Goal: Contribute content

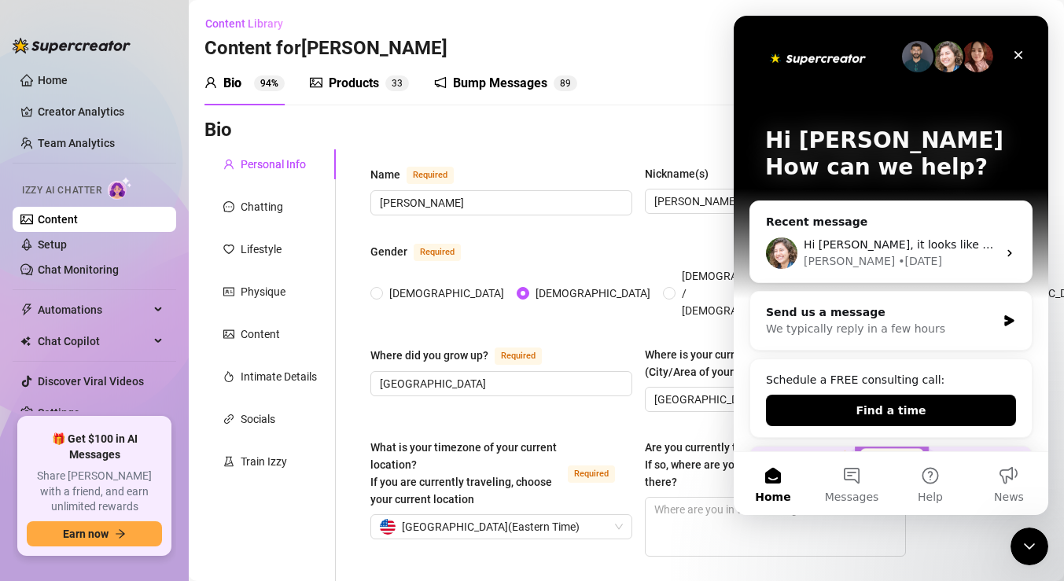
click at [494, 73] on div "Bump Messages 8 9" at bounding box center [505, 83] width 143 height 44
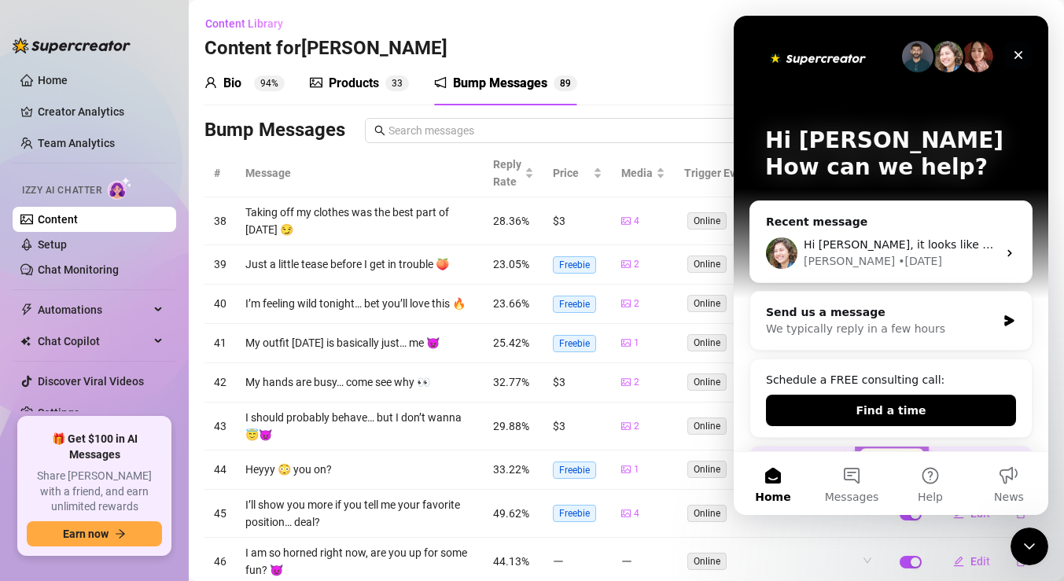
click at [1022, 51] on icon "Close" at bounding box center [1019, 55] width 9 height 9
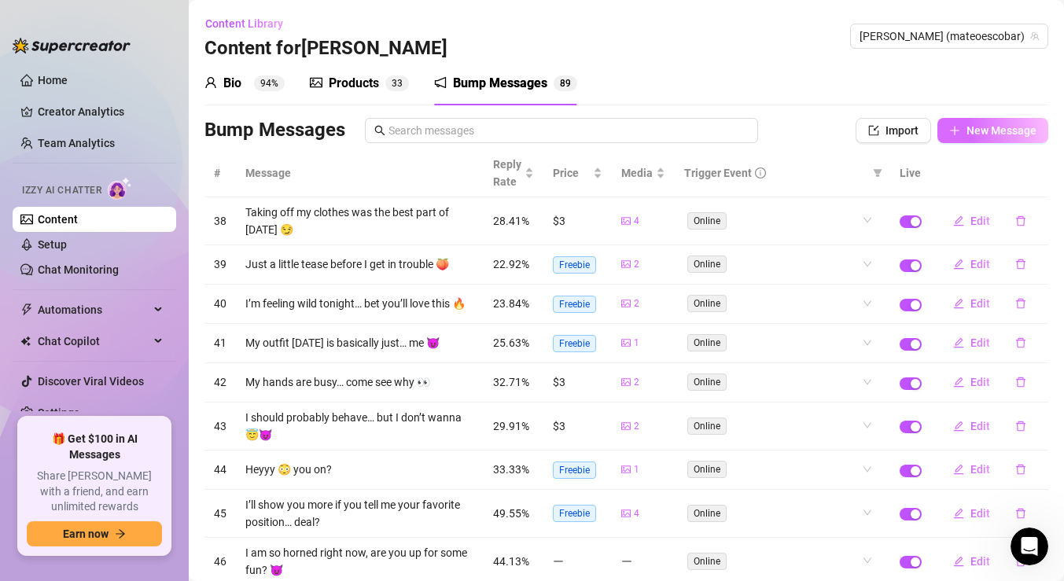
click at [973, 123] on button "New Message" at bounding box center [993, 130] width 111 height 25
type textarea "Type your message here..."
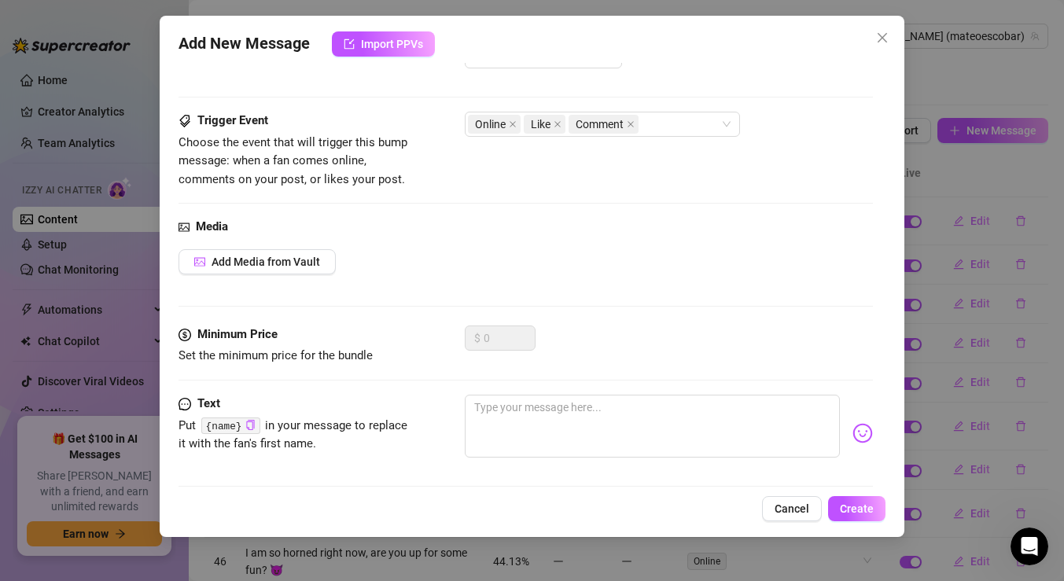
scroll to position [62, 0]
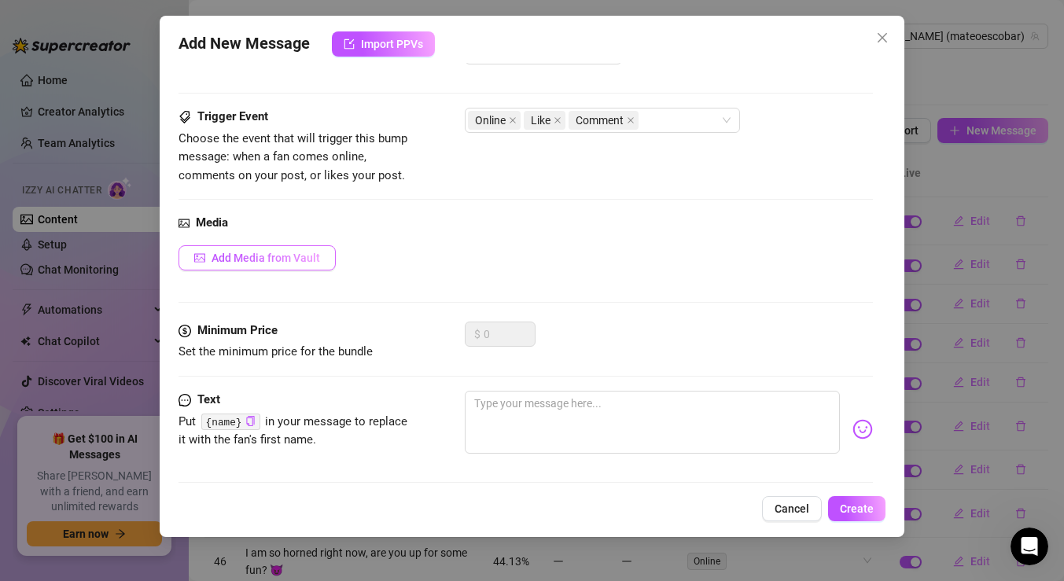
click at [299, 264] on span "Add Media from Vault" at bounding box center [266, 258] width 109 height 13
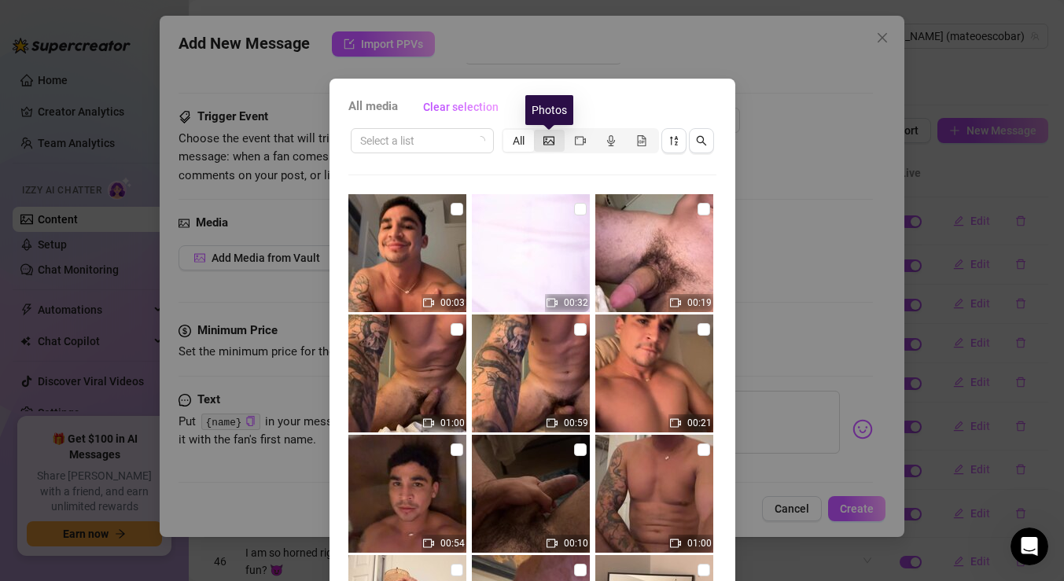
click at [551, 136] on icon "picture" at bounding box center [549, 140] width 11 height 9
click at [538, 132] on input "segmented control" at bounding box center [538, 132] width 0 height 0
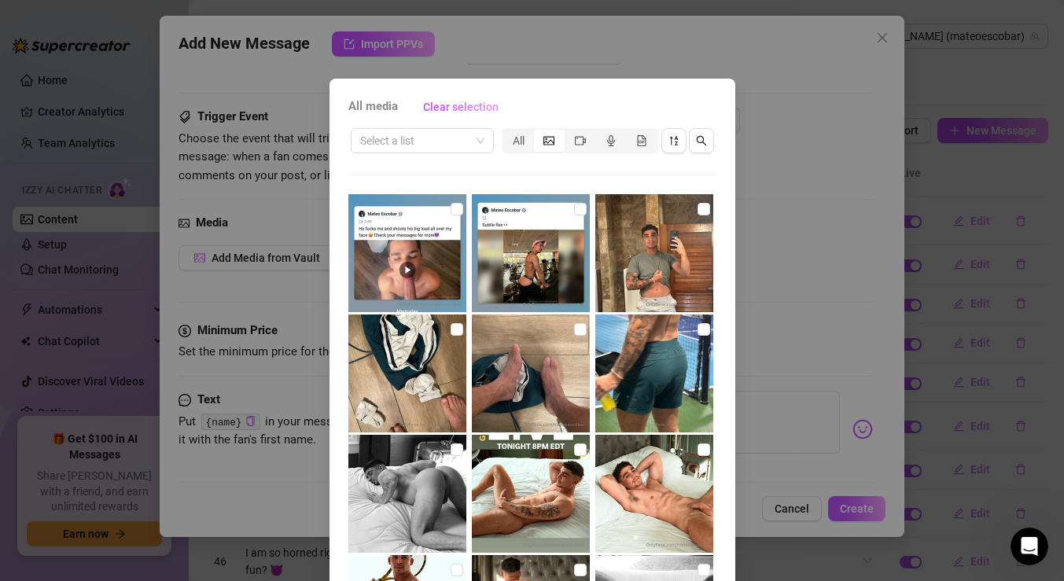
scroll to position [76, 0]
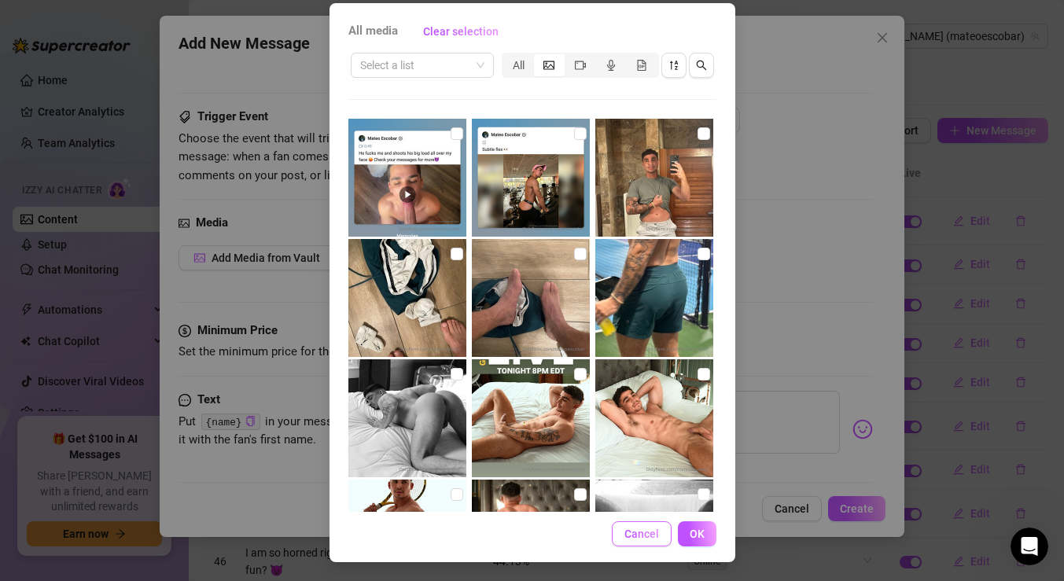
click at [629, 540] on span "Cancel" at bounding box center [642, 534] width 35 height 13
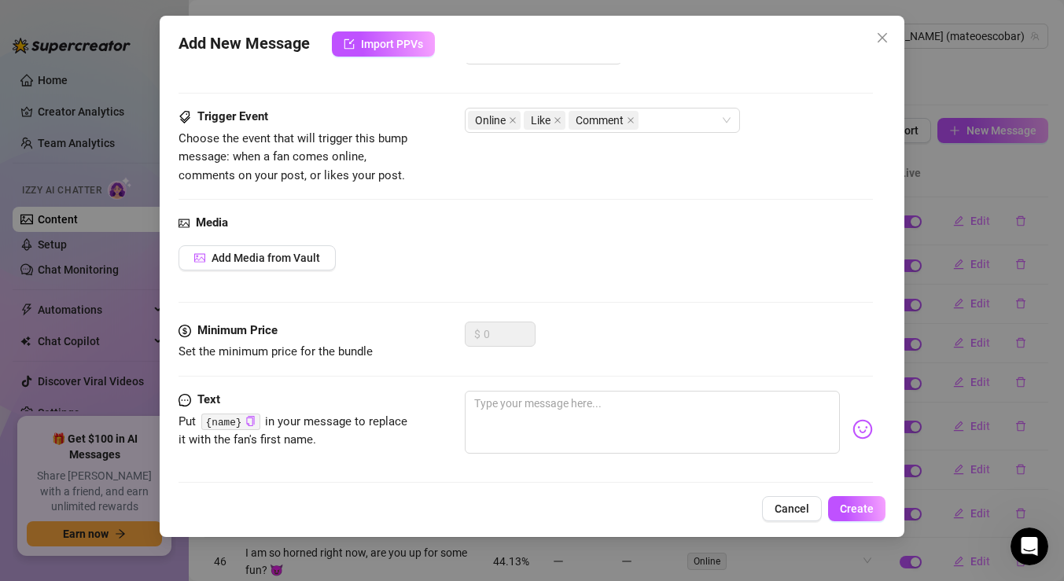
click at [771, 502] on button "Cancel" at bounding box center [792, 508] width 60 height 25
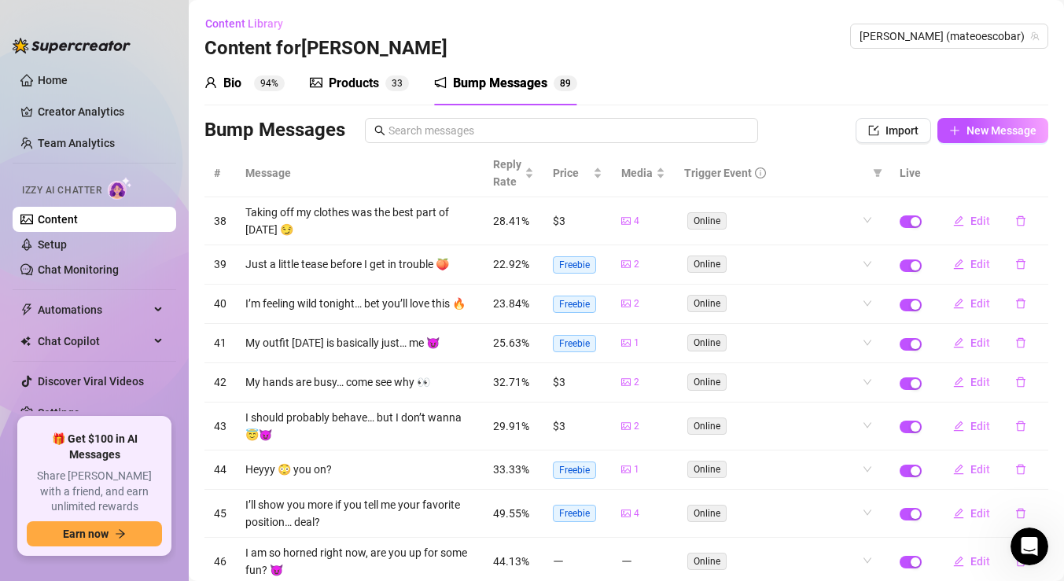
click at [78, 223] on link "Content" at bounding box center [58, 219] width 40 height 13
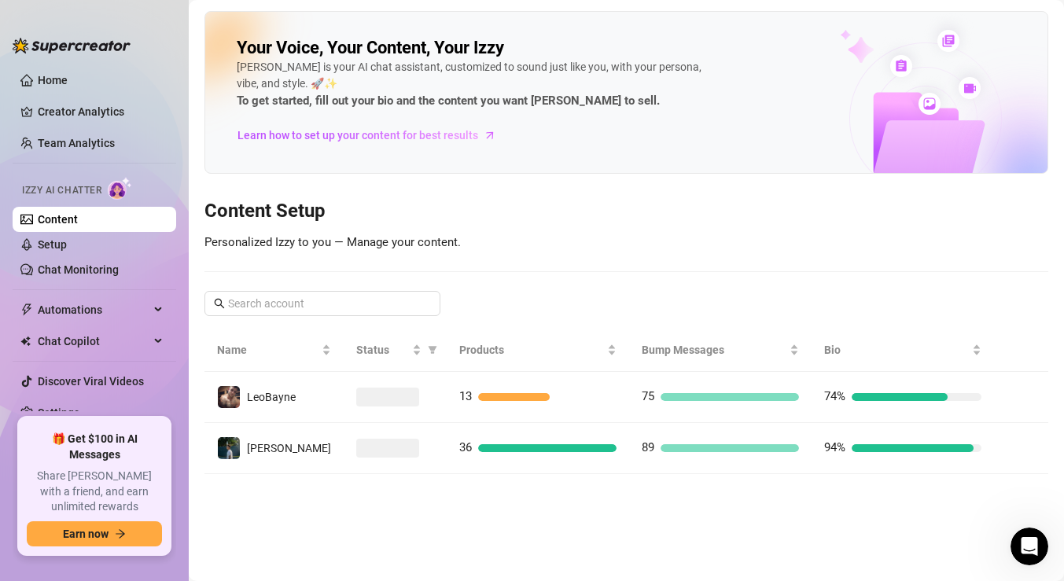
click at [562, 411] on td "13" at bounding box center [538, 397] width 183 height 51
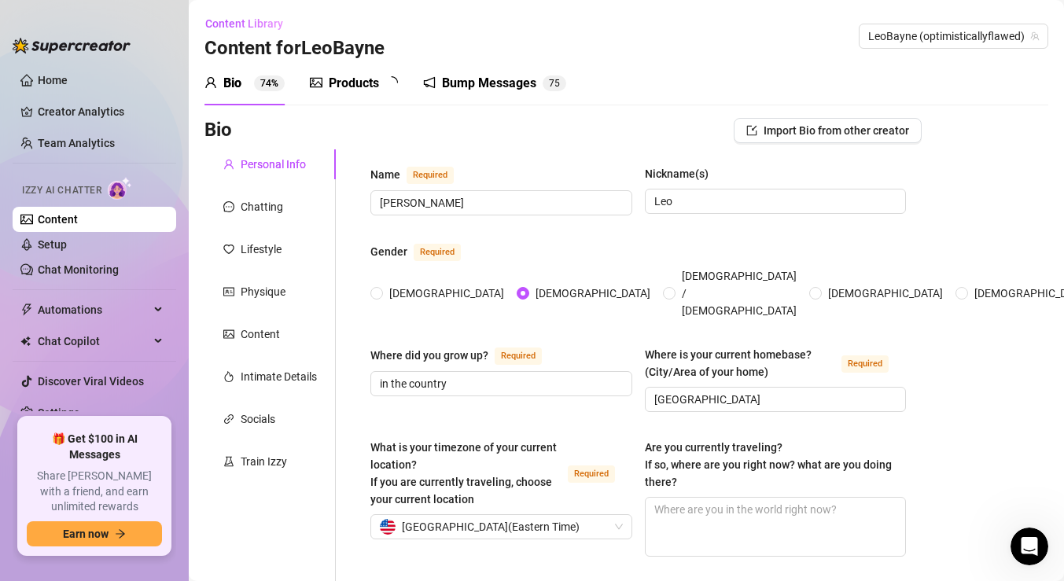
type input "[DATE]"
click at [487, 84] on div "Bump Messages" at bounding box center [500, 83] width 94 height 19
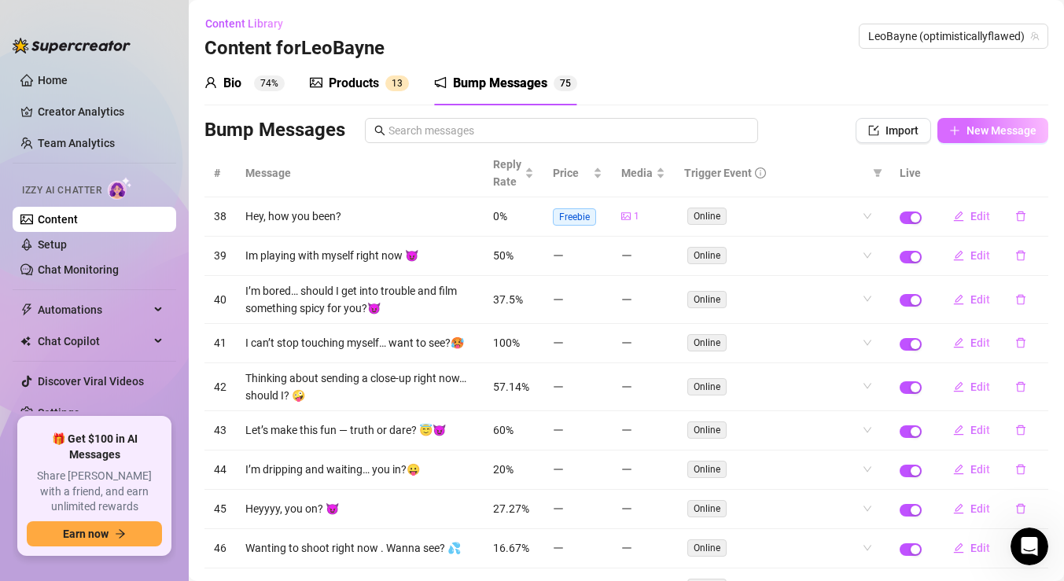
click at [972, 130] on span "New Message" at bounding box center [1002, 130] width 70 height 13
type textarea "Type your message here..."
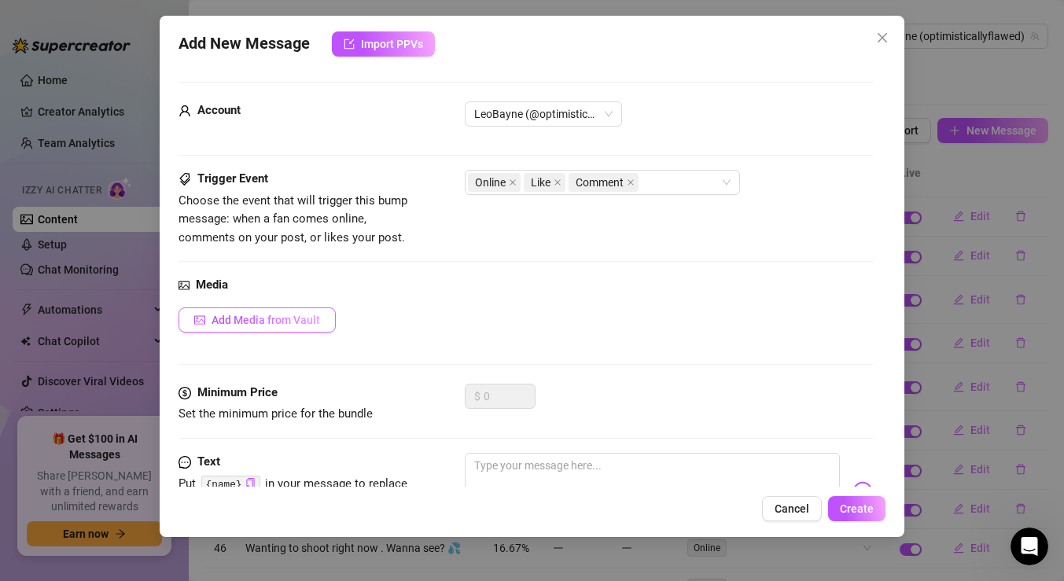
click at [309, 315] on span "Add Media from Vault" at bounding box center [266, 320] width 109 height 13
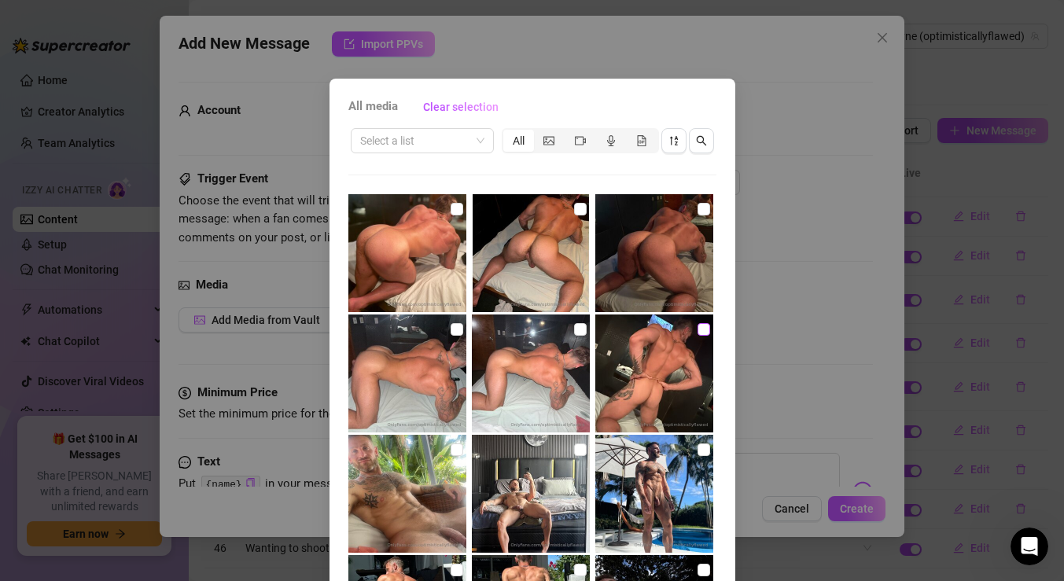
click at [705, 327] on input "checkbox" at bounding box center [704, 329] width 13 height 13
checkbox input "true"
click at [574, 328] on input "checkbox" at bounding box center [580, 329] width 13 height 13
checkbox input "true"
click at [454, 328] on input "checkbox" at bounding box center [457, 329] width 13 height 13
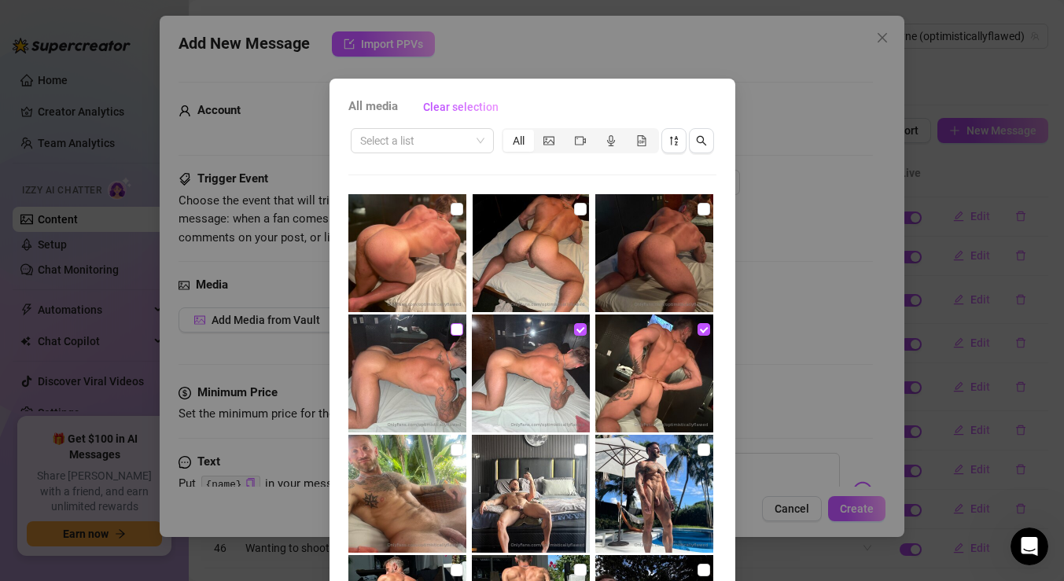
checkbox input "true"
click at [701, 211] on input "checkbox" at bounding box center [704, 209] width 13 height 13
checkbox input "true"
click at [578, 208] on input "checkbox" at bounding box center [580, 209] width 13 height 13
checkbox input "true"
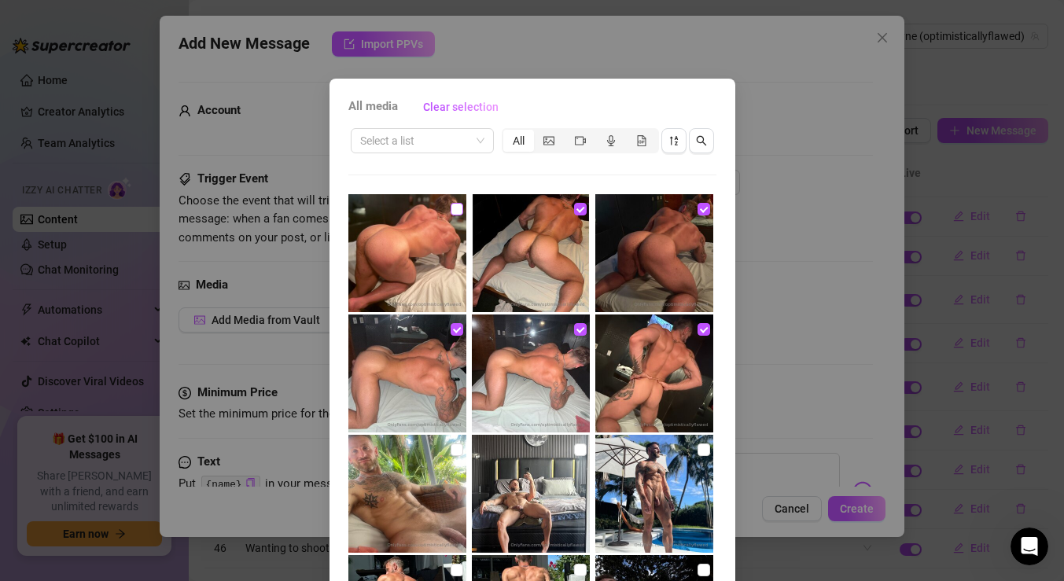
click at [454, 208] on input "checkbox" at bounding box center [457, 209] width 13 height 13
checkbox input "true"
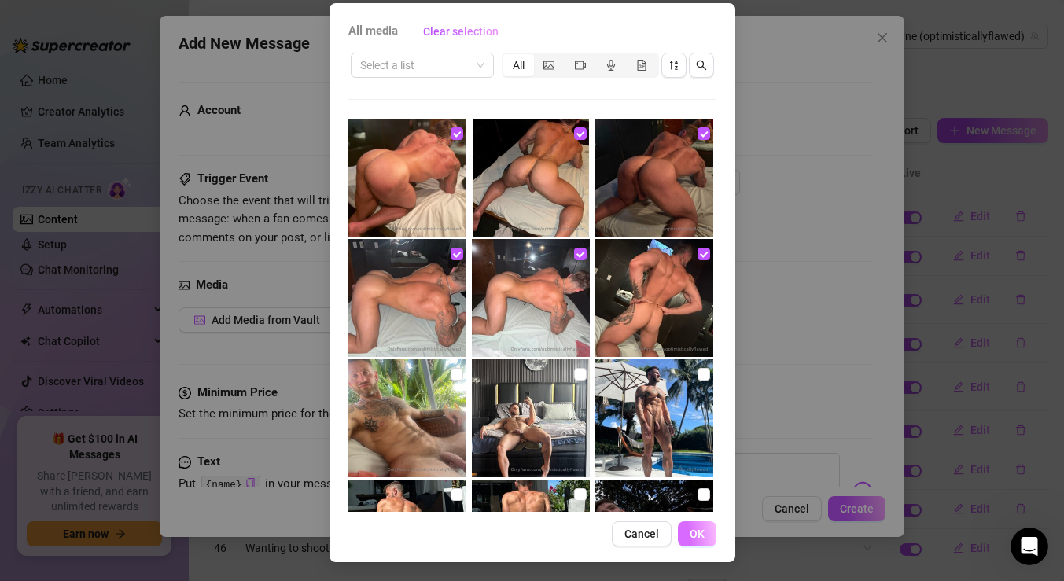
click at [699, 530] on span "OK" at bounding box center [697, 534] width 15 height 13
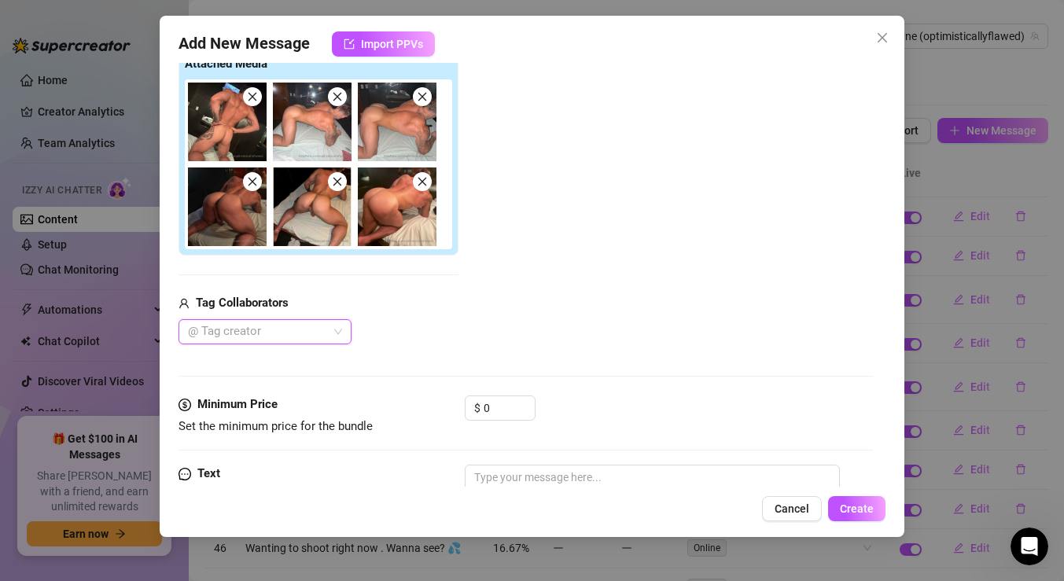
scroll to position [297, 0]
click at [495, 409] on input "0" at bounding box center [509, 408] width 51 height 24
type input "4"
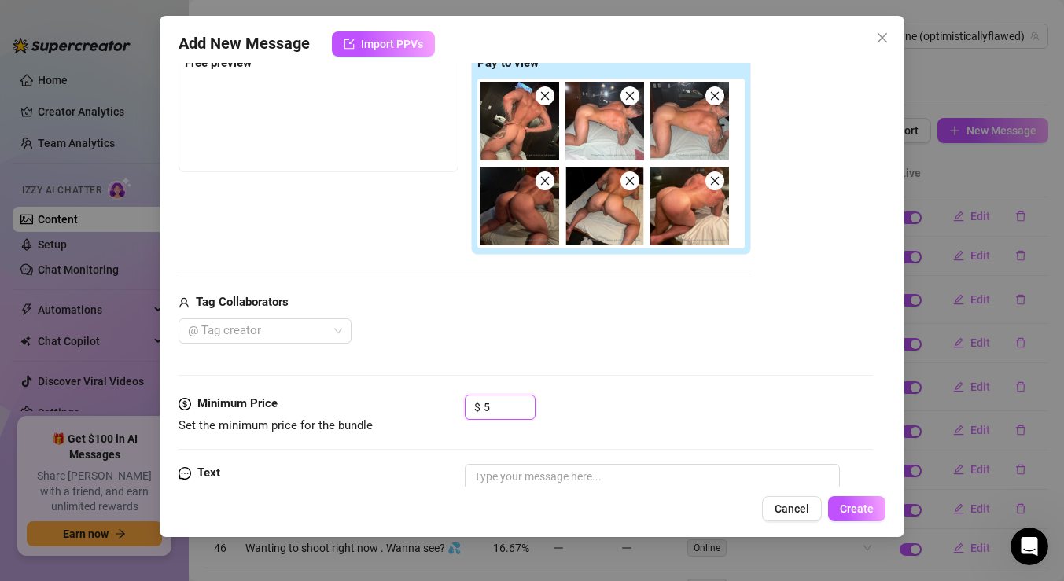
type input "5"
click at [619, 387] on div "Media Add Media from Vault Free preview Pay to view Tag Collaborators @ Tag cre…" at bounding box center [526, 187] width 695 height 415
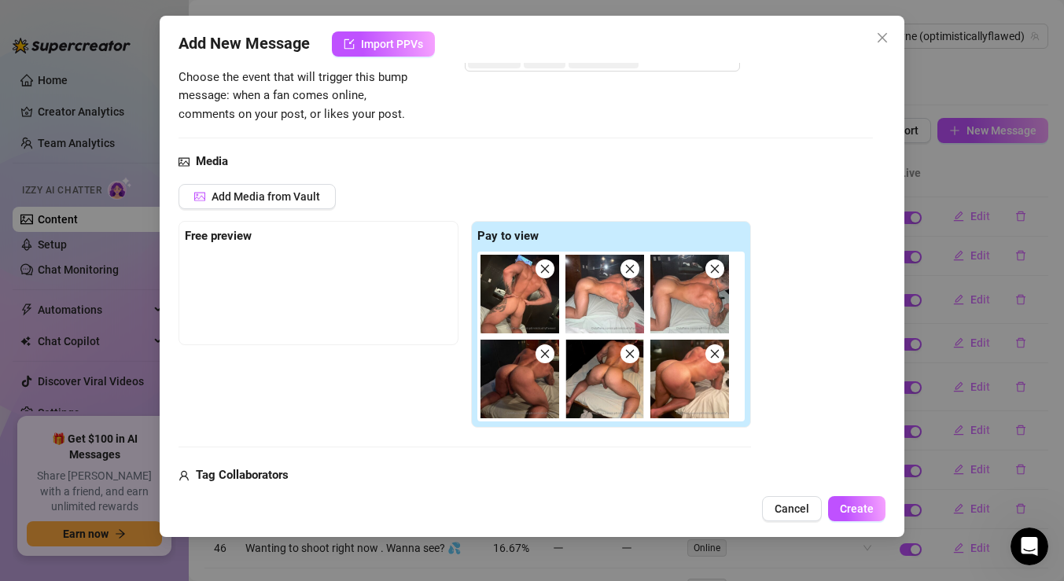
scroll to position [126, 0]
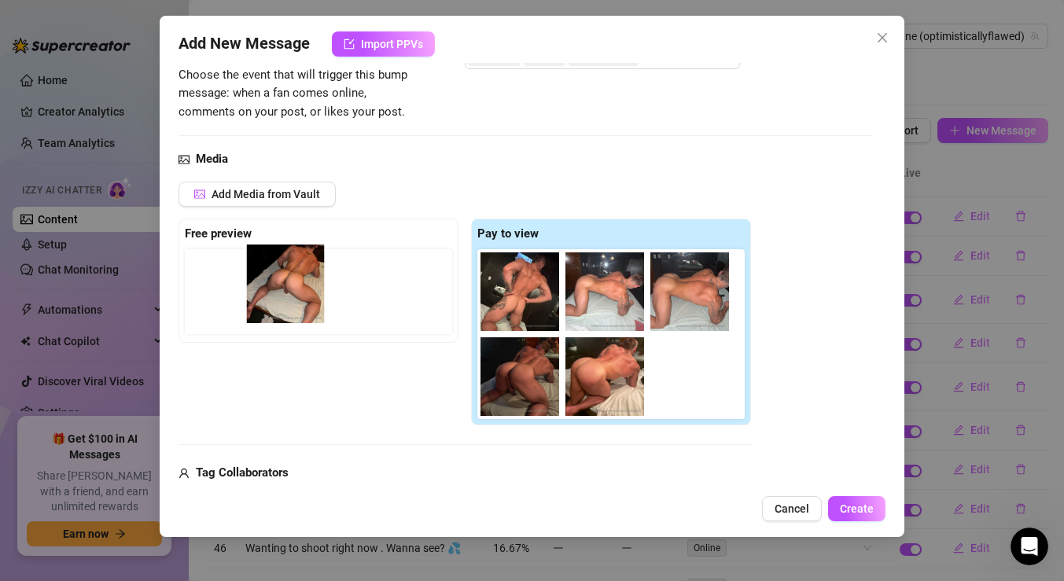
drag, startPoint x: 591, startPoint y: 396, endPoint x: 267, endPoint y: 302, distance: 337.4
click at [267, 301] on div "Free preview Pay to view" at bounding box center [465, 323] width 573 height 208
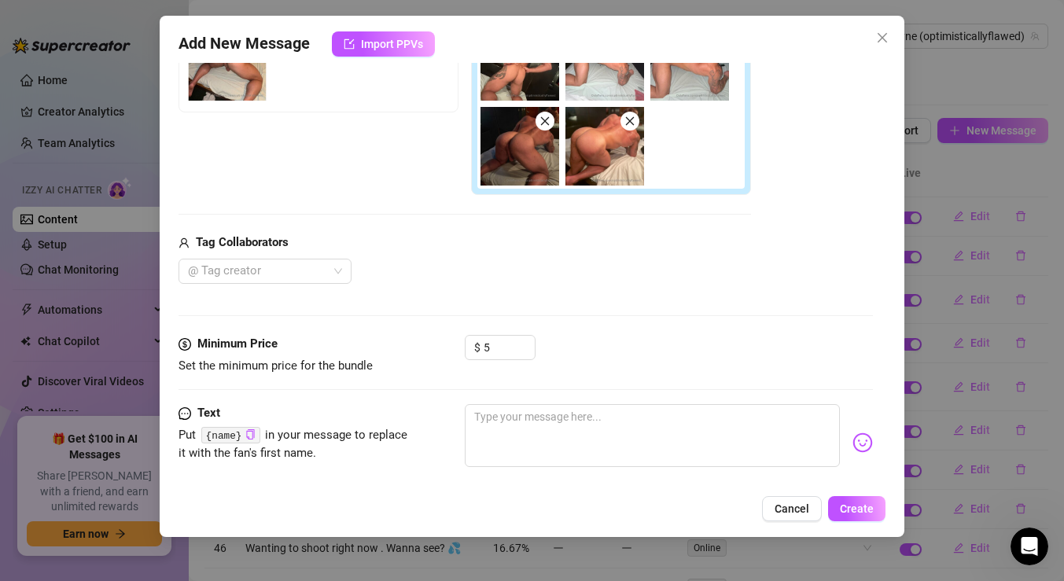
scroll to position [380, 0]
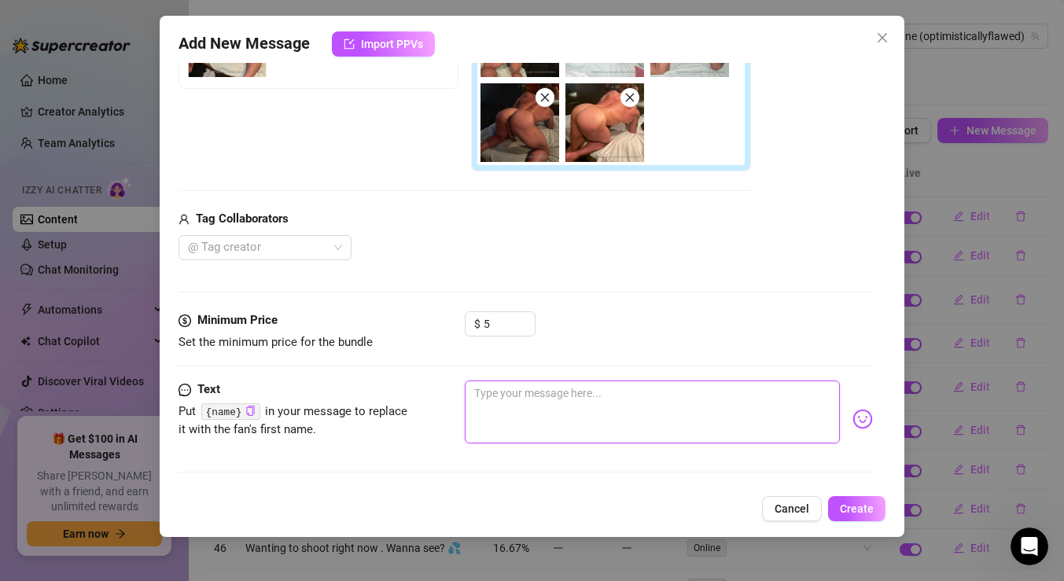
click at [540, 397] on textarea at bounding box center [652, 412] width 375 height 63
type textarea "T"
type textarea "Th"
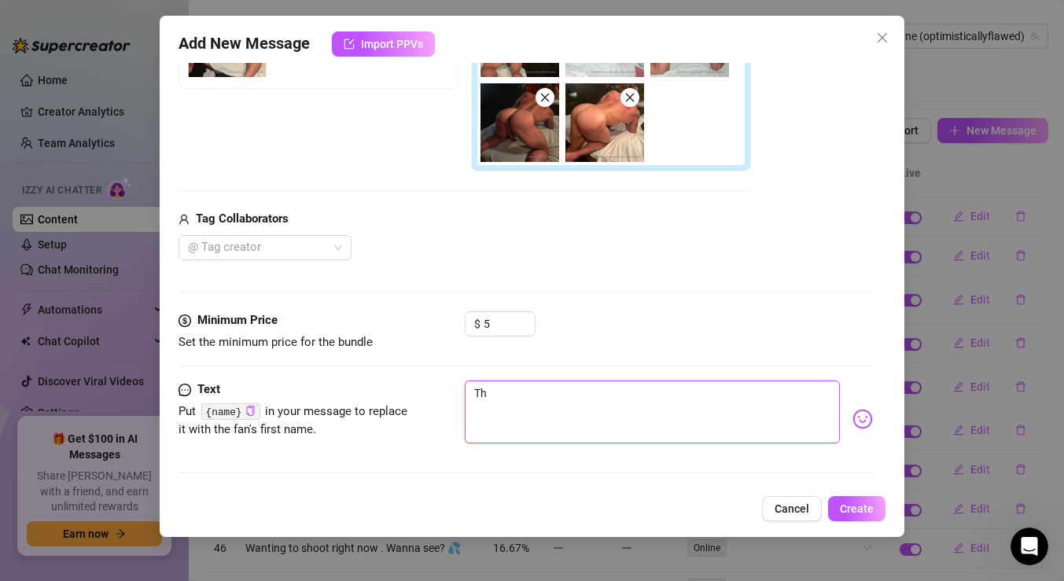
type textarea "Thi"
type textarea "This"
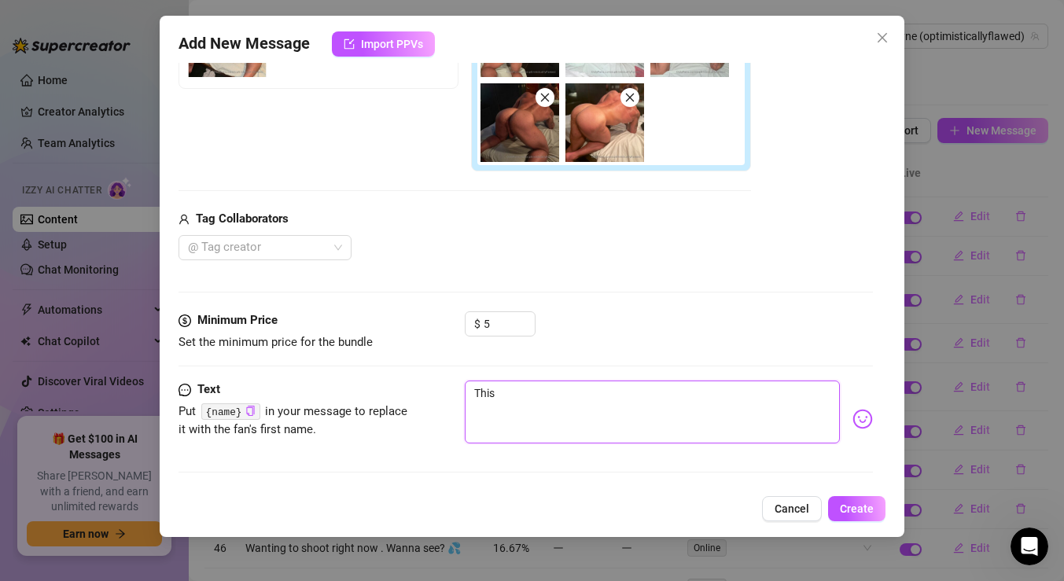
type textarea "This"
type textarea "This a"
type textarea "This as"
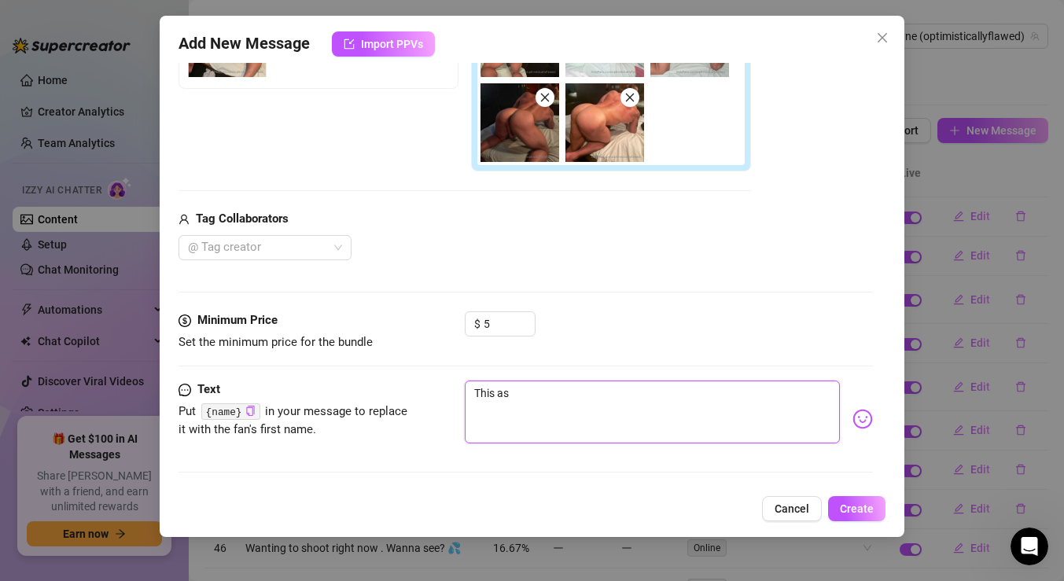
type textarea "This ass"
type textarea "This ass h"
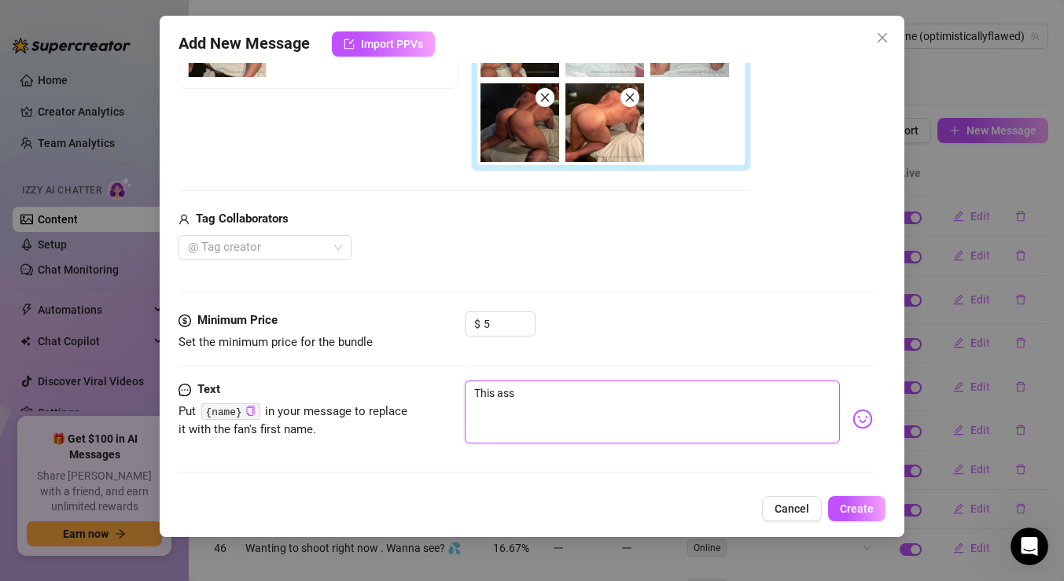
type textarea "This ass h"
type textarea "This ass hi"
drag, startPoint x: 573, startPoint y: 390, endPoint x: 326, endPoint y: 350, distance: 250.3
click at [349, 356] on form "Account LeoBayne (@optimisticallyflawed) Trigger Event Choose the event that wi…" at bounding box center [526, 94] width 695 height 785
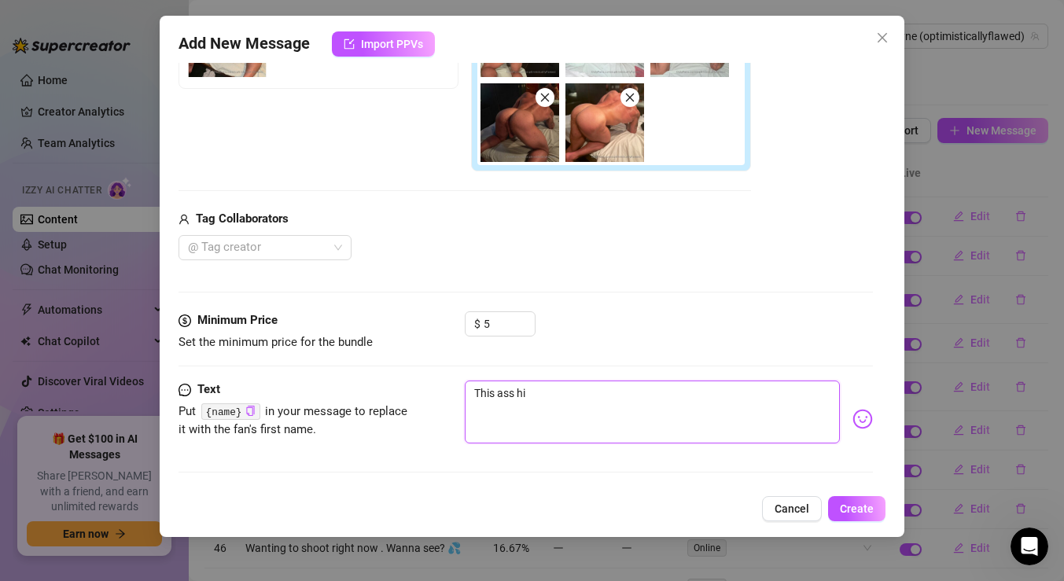
paste textarea "You online? Then don’t miss it… sweaty ass shots fresh for you 💦"
type textarea "You online? Then don’t miss it… sweaty ass shots fresh for you 💦"
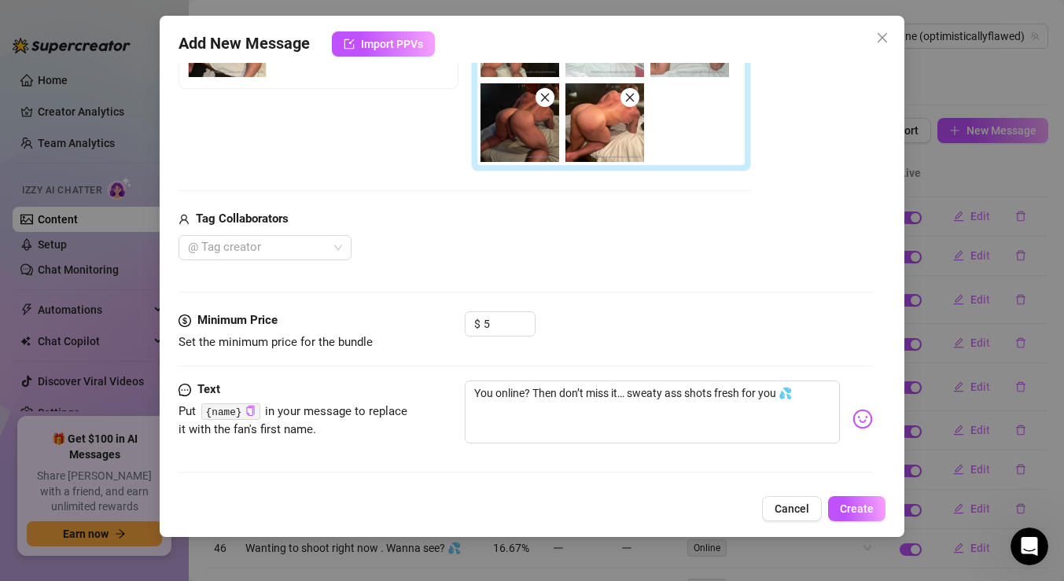
click at [862, 432] on div "You online? Then don’t miss it… sweaty ass shots fresh for you 💦" at bounding box center [669, 419] width 408 height 77
click at [862, 430] on div "You online? Then don’t miss it… sweaty ass shots fresh for you 💦" at bounding box center [669, 419] width 408 height 77
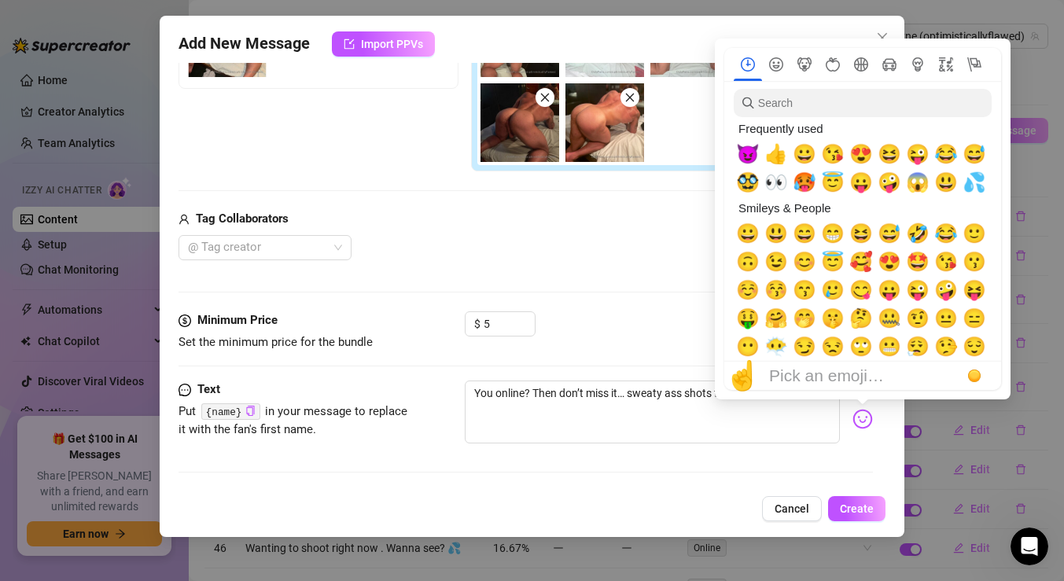
click at [863, 422] on img at bounding box center [863, 419] width 20 height 20
click at [746, 145] on span "😈" at bounding box center [748, 154] width 24 height 22
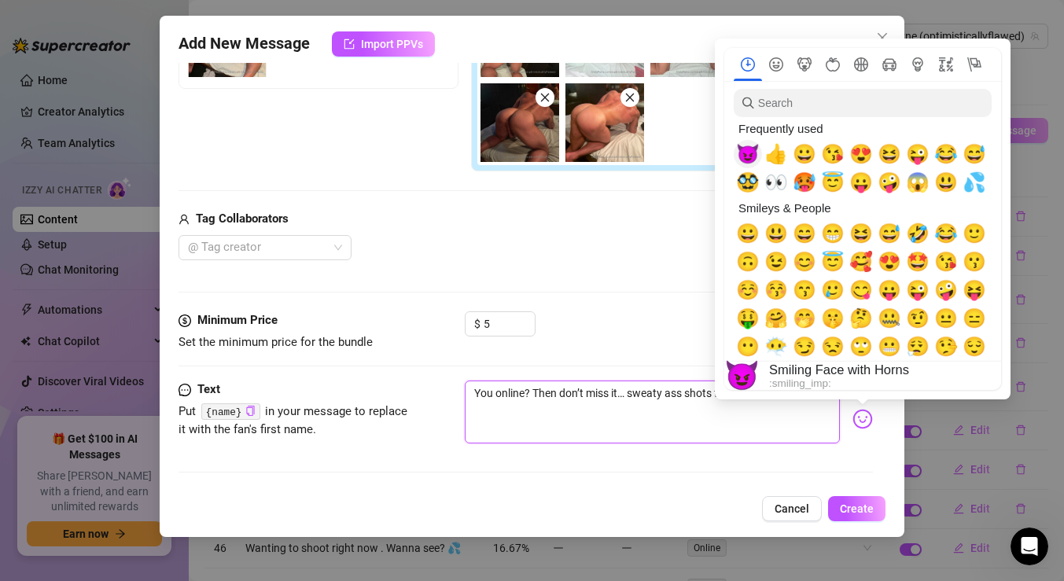
type textarea "You online? Then don’t miss it… sweaty ass shots fresh for you 💦😈"
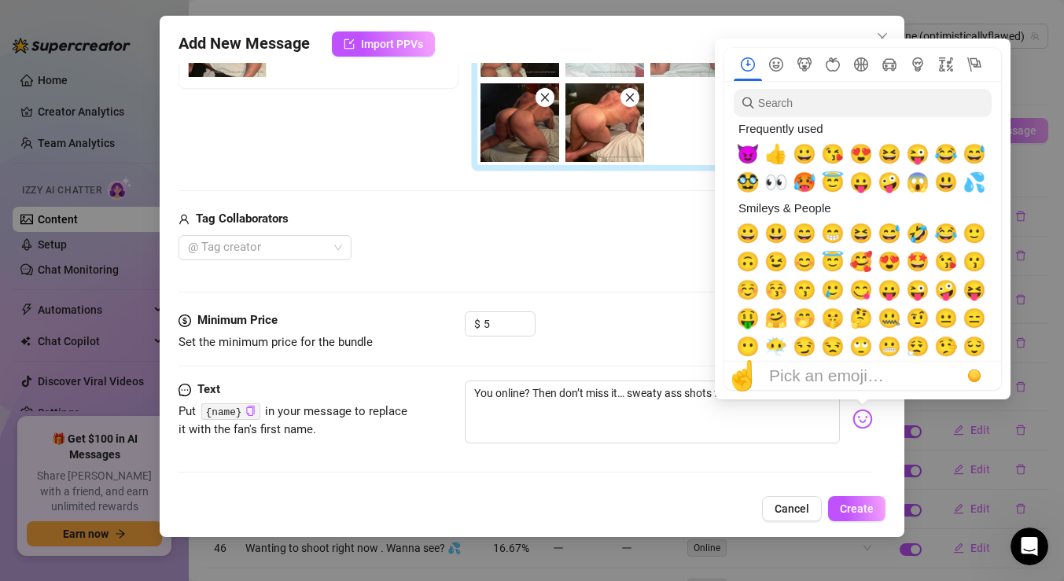
click at [662, 278] on div "Media Add Media from Vault Free preview Pay to view Tag Collaborators @ Tag cre…" at bounding box center [526, 103] width 695 height 415
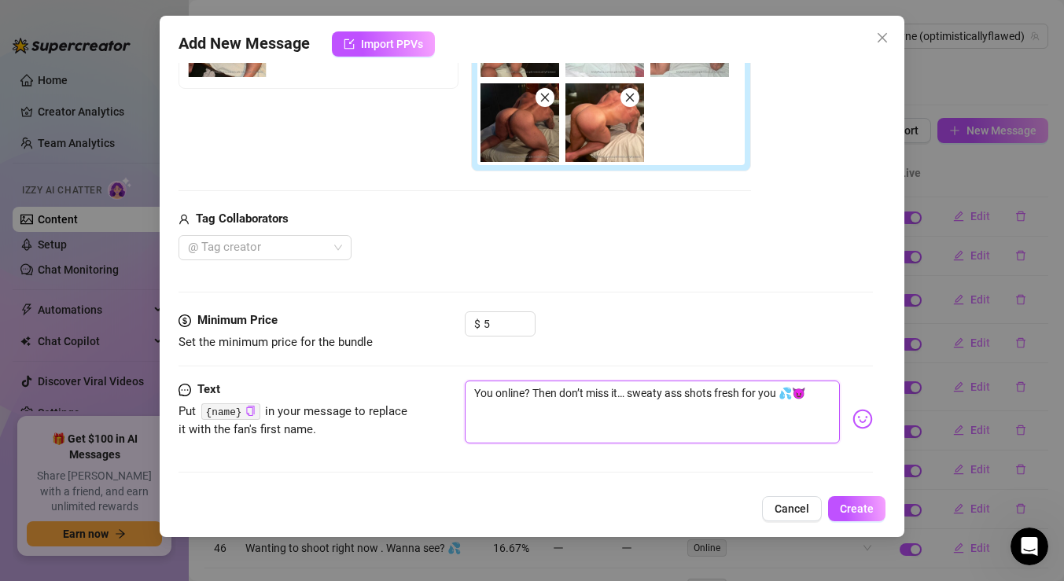
drag, startPoint x: 695, startPoint y: 393, endPoint x: 738, endPoint y: 392, distance: 43.3
click at [738, 392] on textarea "You online? Then don’t miss it… sweaty ass shots fresh for you 💦😈" at bounding box center [652, 412] width 375 height 63
type textarea "You online? Then don’t miss it… sweaty ass sh for you 💦😈"
type textarea "You online? Then don’t miss it… sweaty ass s for you 💦😈"
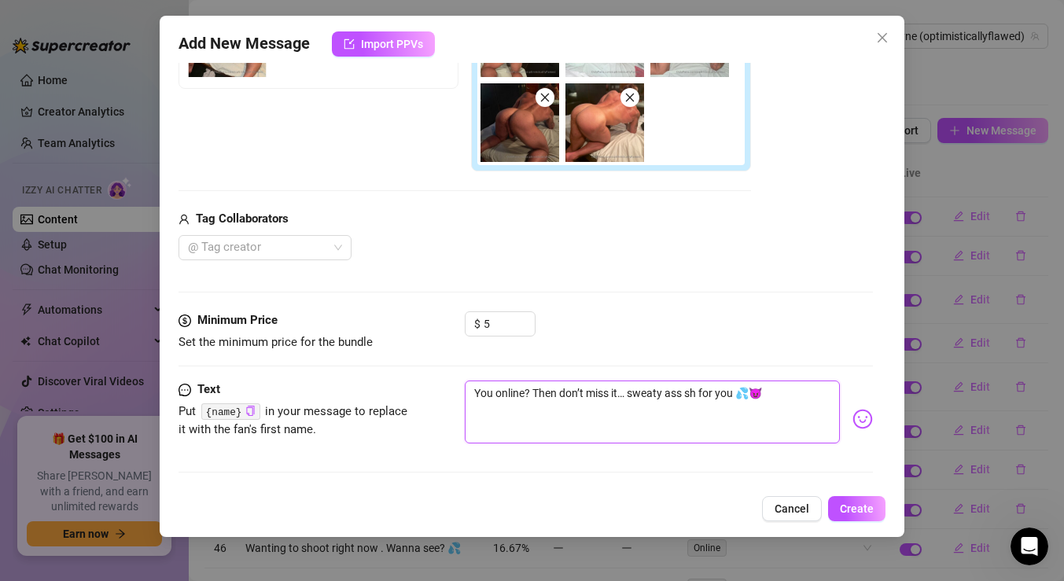
type textarea "You online? Then don’t miss it… sweaty ass s for you 💦😈"
type textarea "You online? Then don’t miss it… sweaty ass for you 💦😈"
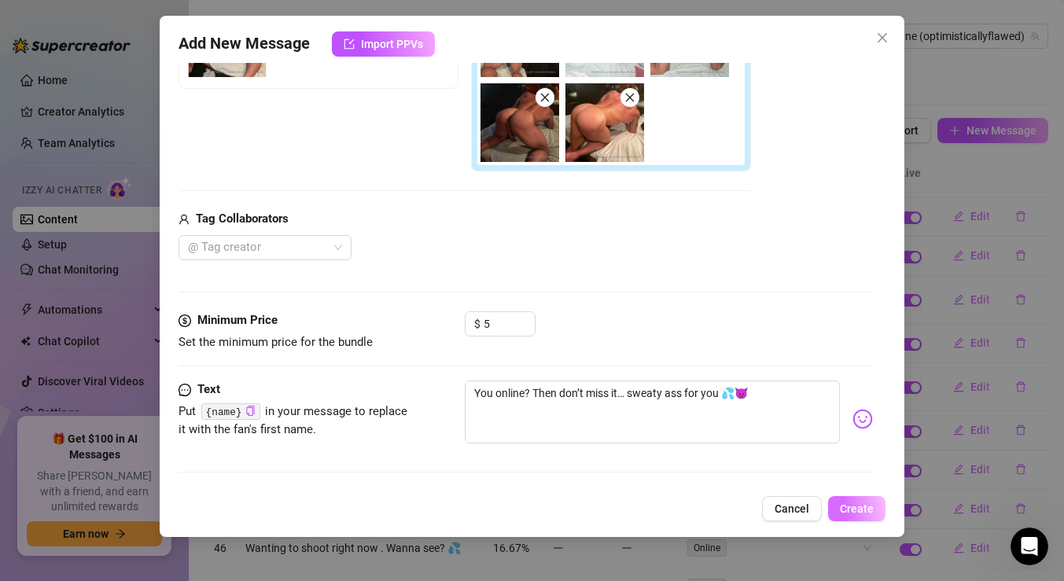
click at [860, 511] on span "Create" at bounding box center [857, 509] width 34 height 13
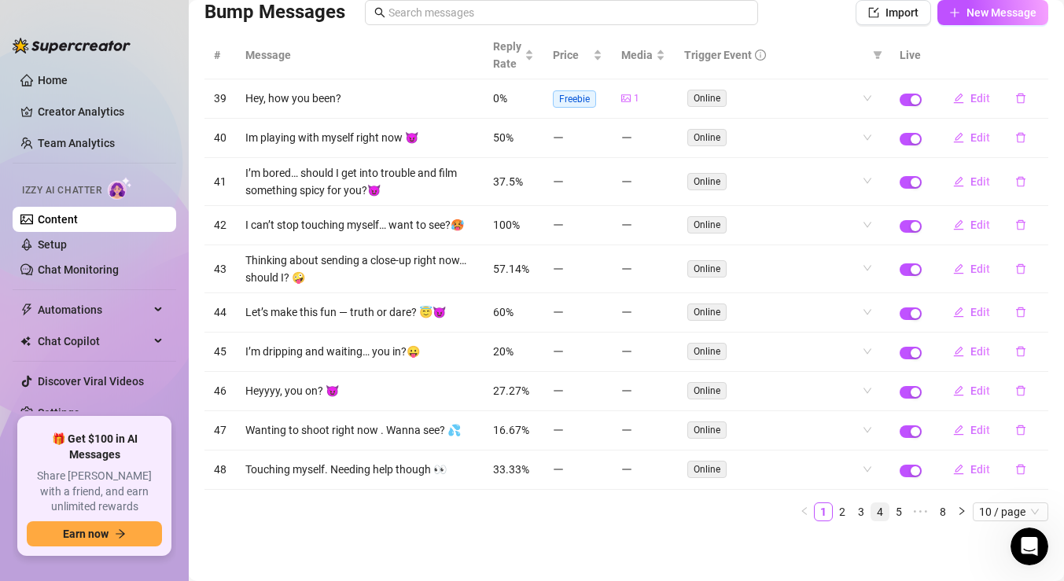
scroll to position [0, 0]
